Goal: Information Seeking & Learning: Learn about a topic

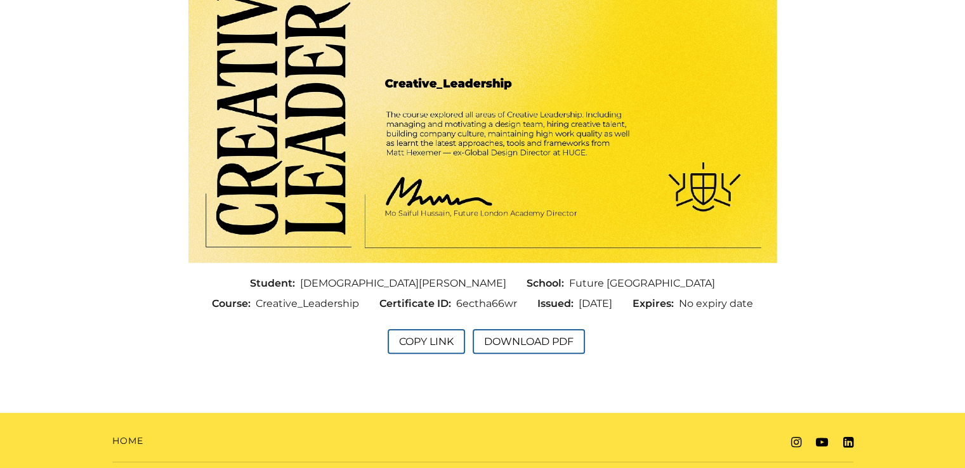
scroll to position [271, 0]
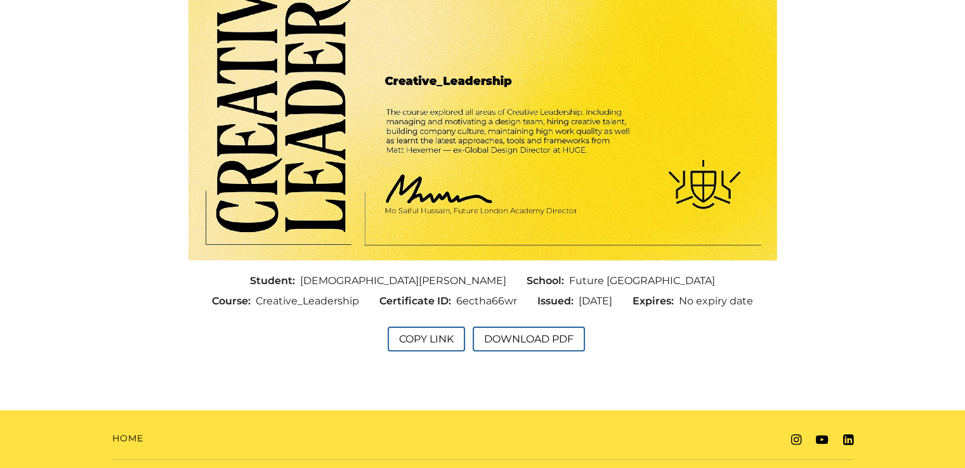
click at [569, 280] on span "Future [GEOGRAPHIC_DATA]" at bounding box center [642, 280] width 146 height 15
click at [379, 308] on span "Certificate ID:" at bounding box center [417, 301] width 77 height 15
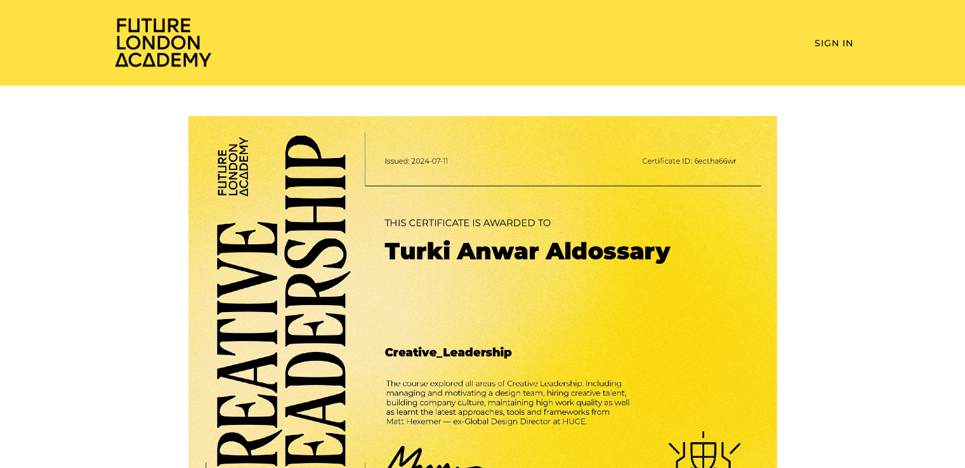
click at [175, 59] on img at bounding box center [162, 41] width 101 height 51
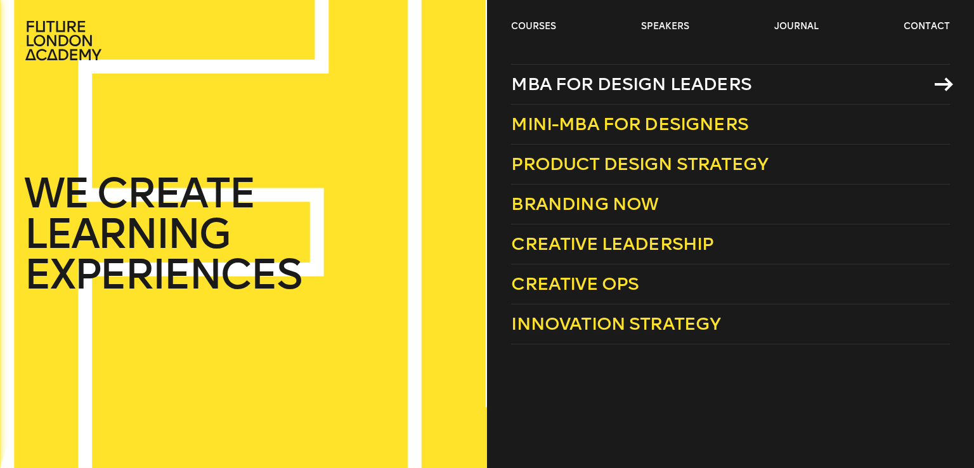
click at [584, 93] on span "MBA for Design Leaders" at bounding box center [631, 84] width 240 height 21
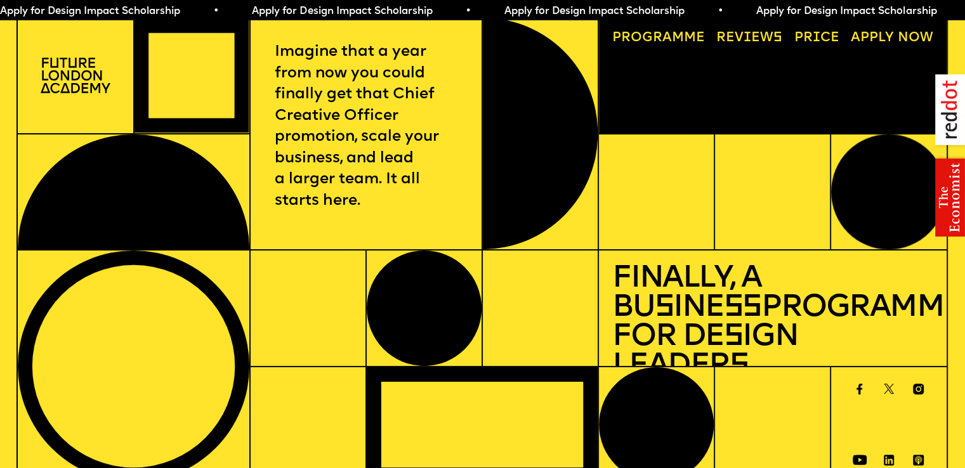
click at [806, 36] on link "Price" at bounding box center [816, 38] width 58 height 27
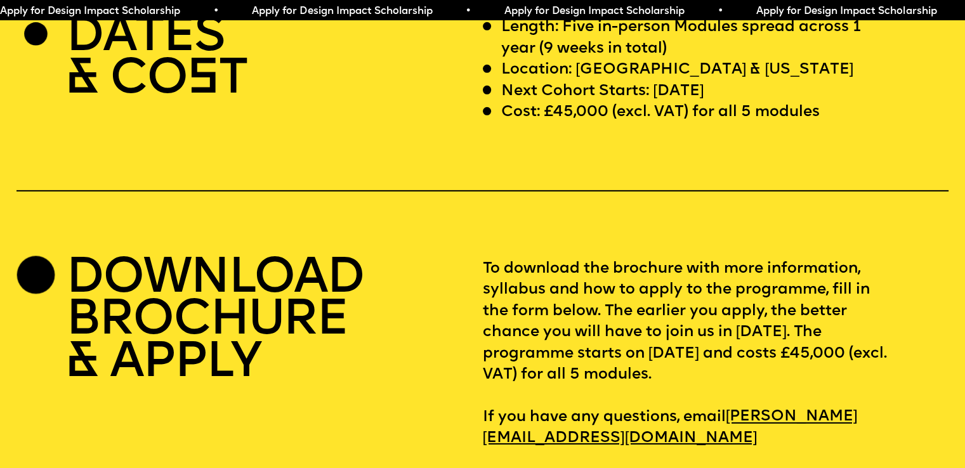
scroll to position [4005, 0]
